Goal: Information Seeking & Learning: Learn about a topic

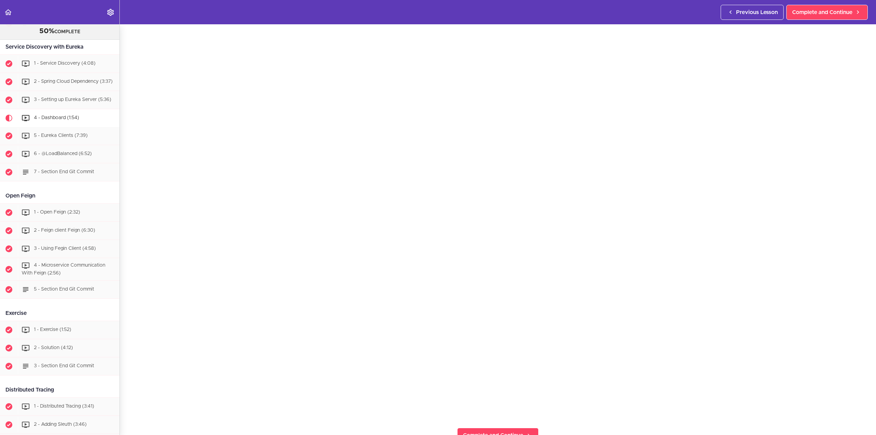
scroll to position [68, 0]
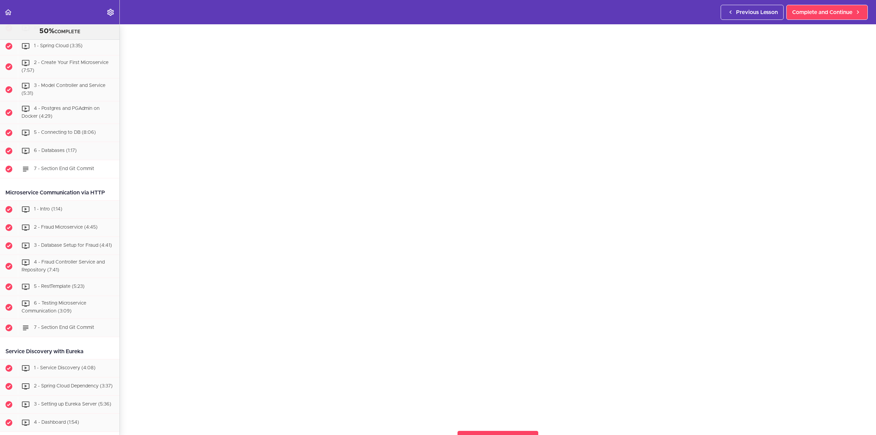
scroll to position [256, 0]
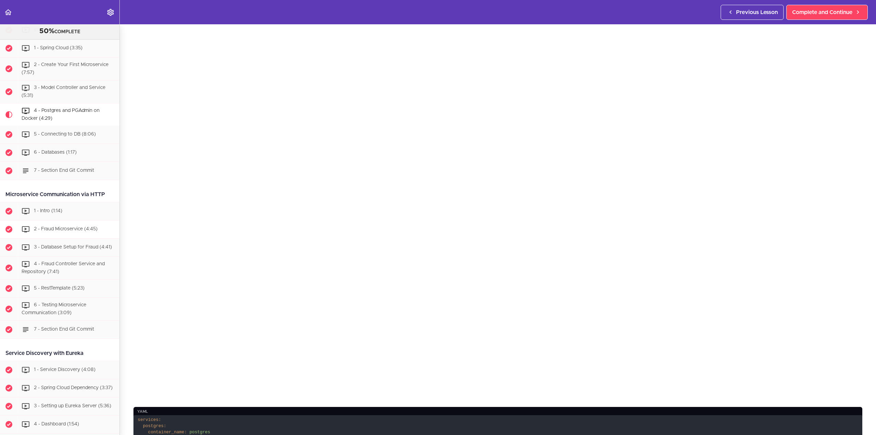
scroll to position [267, 0]
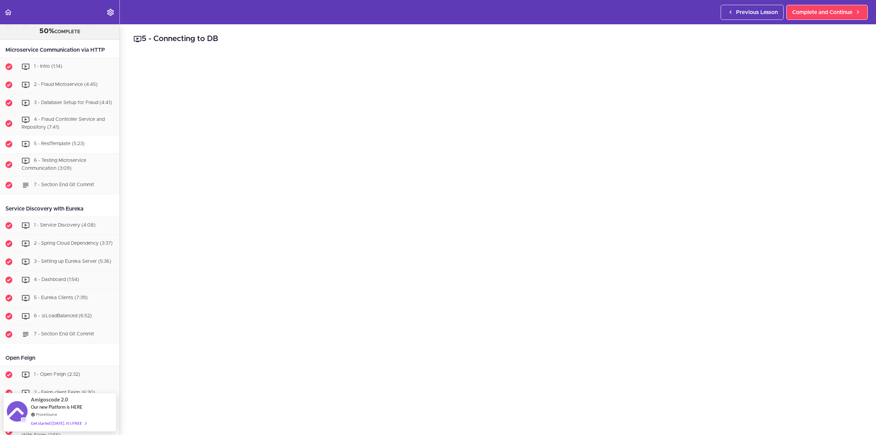
scroll to position [452, 0]
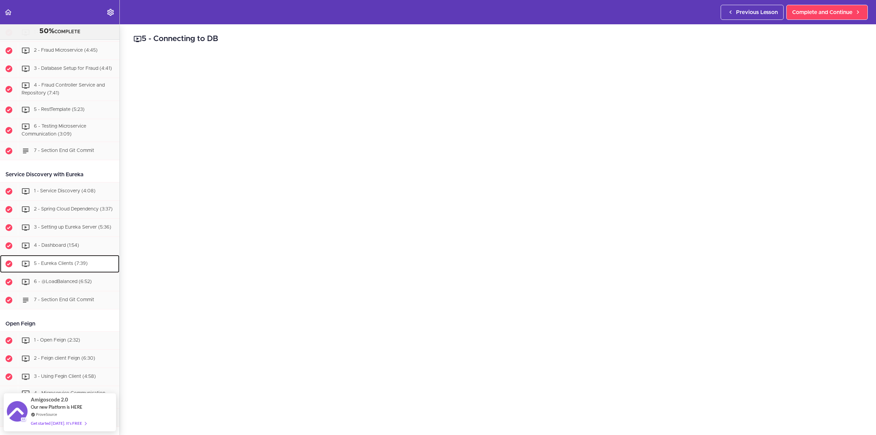
click at [58, 266] on span "5 - Eureka Clients (7:39)" at bounding box center [61, 263] width 54 height 5
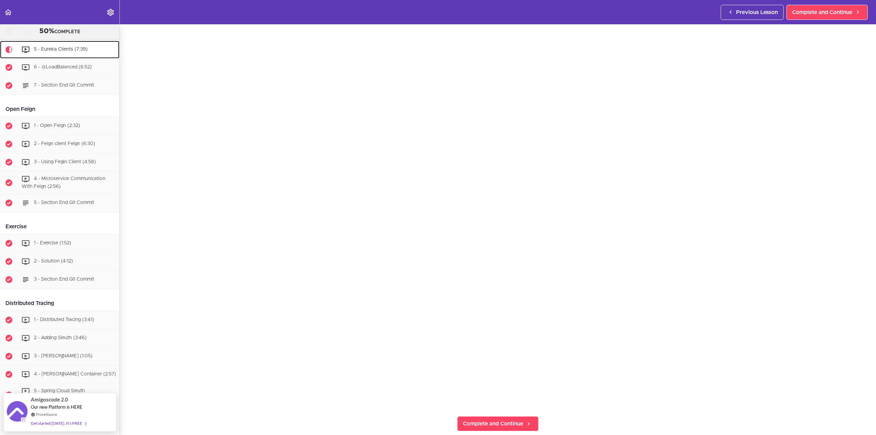
scroll to position [68, 0]
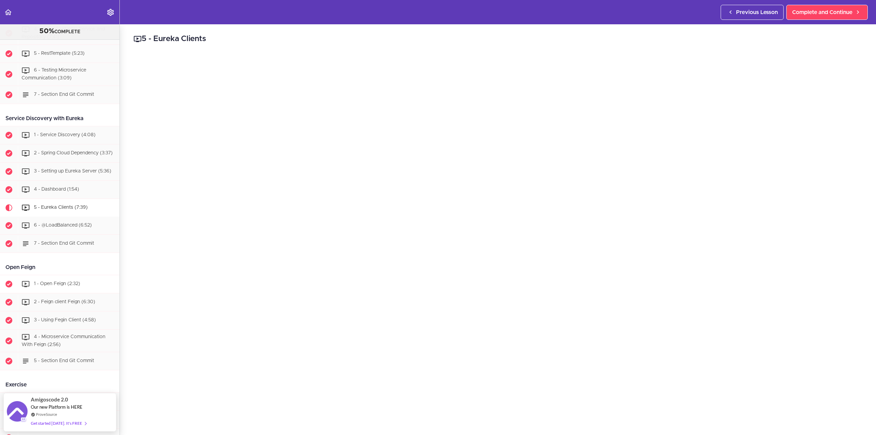
scroll to position [461, 0]
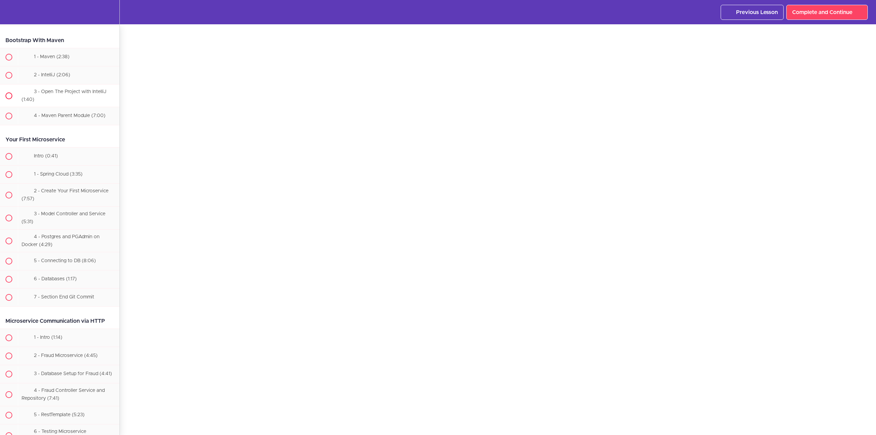
scroll to position [171, 0]
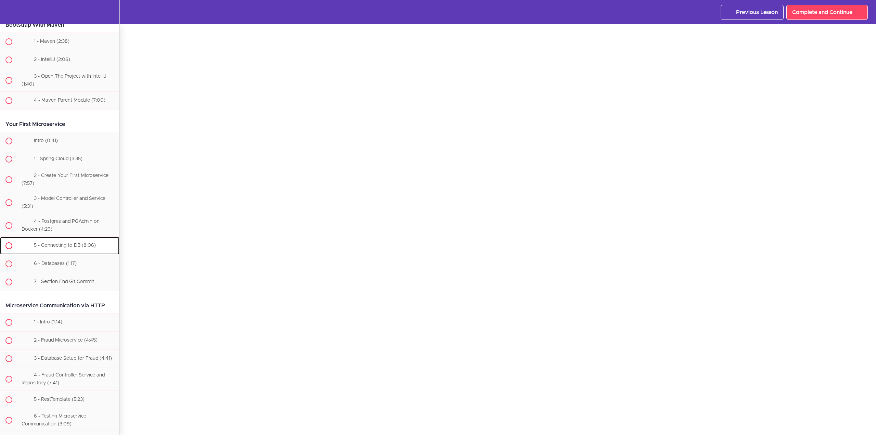
click at [71, 245] on span "5 - Connecting to DB (8:06)" at bounding box center [65, 245] width 62 height 5
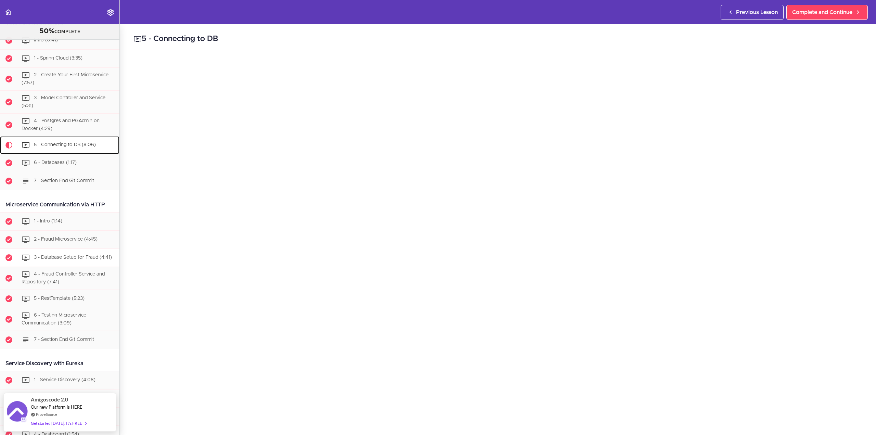
scroll to position [247, 0]
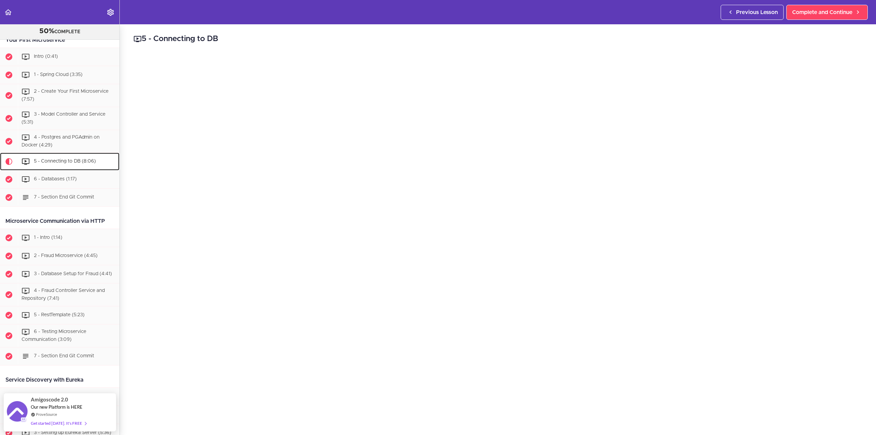
click at [76, 162] on span "5 - Connecting to DB (8:06)" at bounding box center [65, 161] width 62 height 5
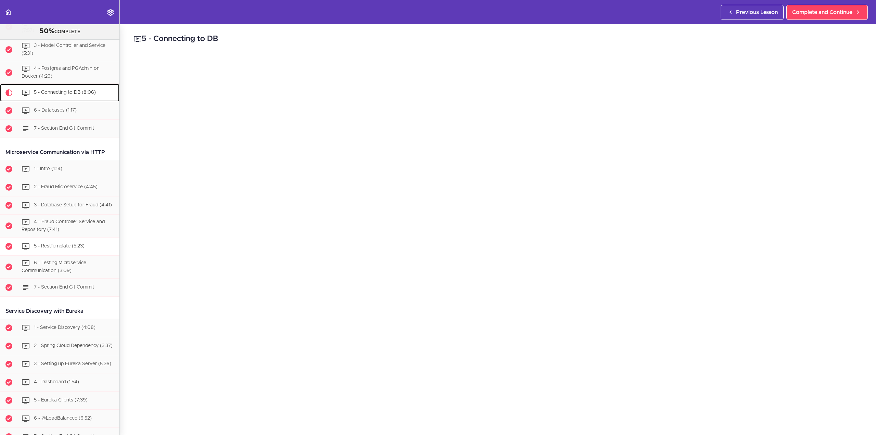
scroll to position [315, 0]
click at [61, 69] on span "4 - Postgres and PGAdmin on Docker (4:29)" at bounding box center [61, 72] width 78 height 13
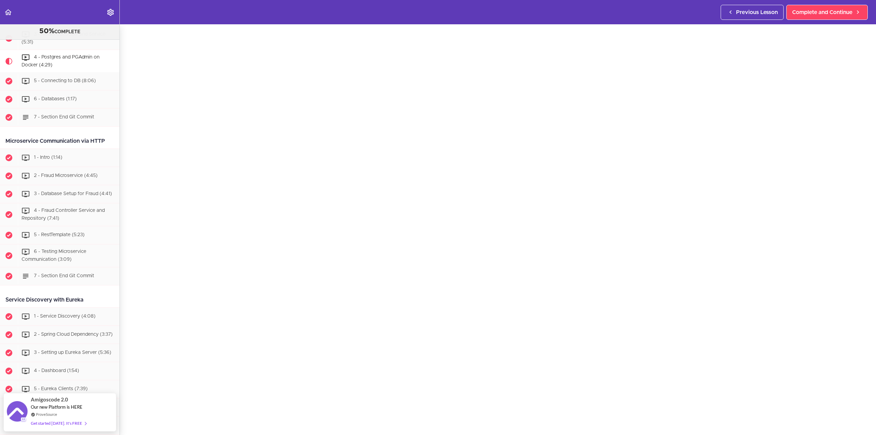
scroll to position [34, 0]
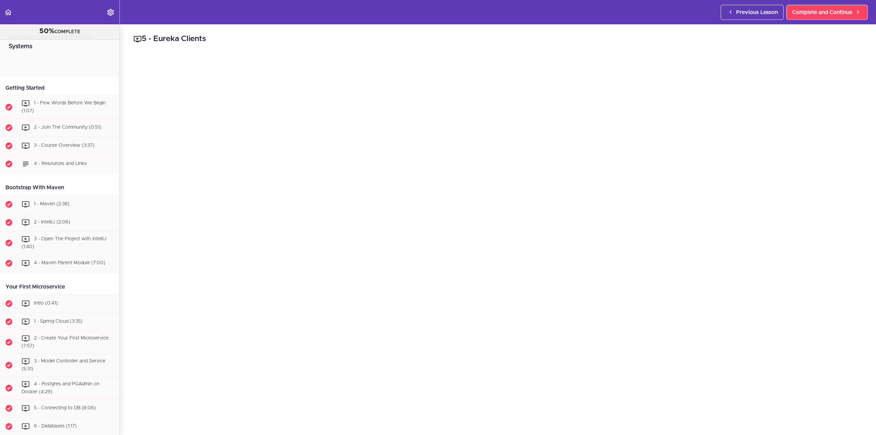
scroll to position [256, 0]
